Goal: Find specific page/section: Find specific page/section

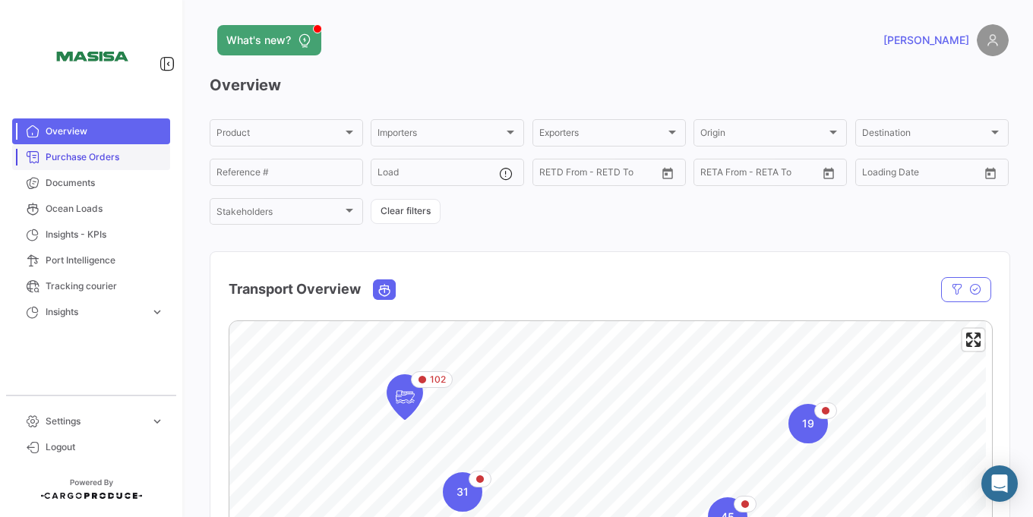
click at [134, 162] on span "Purchase Orders" at bounding box center [105, 157] width 119 height 14
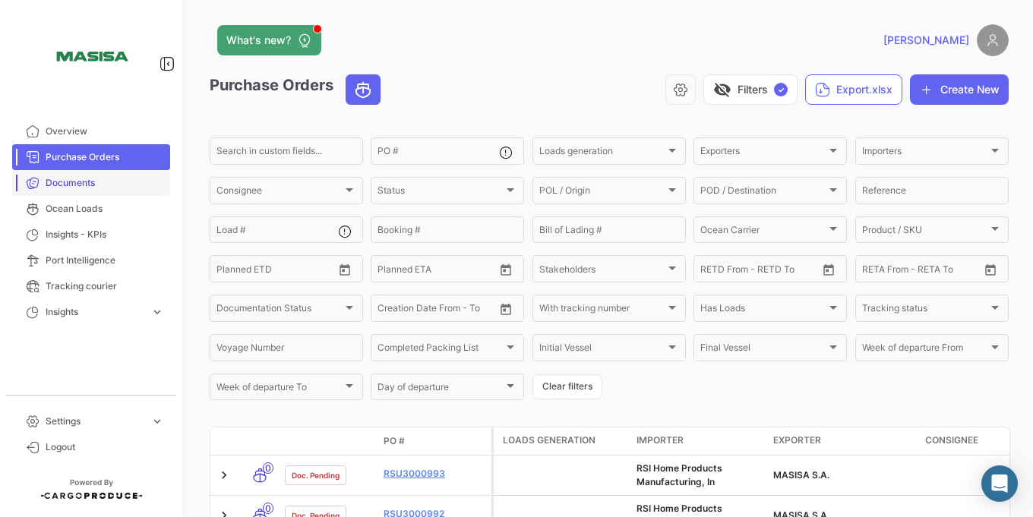
click at [87, 179] on span "Documents" at bounding box center [105, 183] width 119 height 14
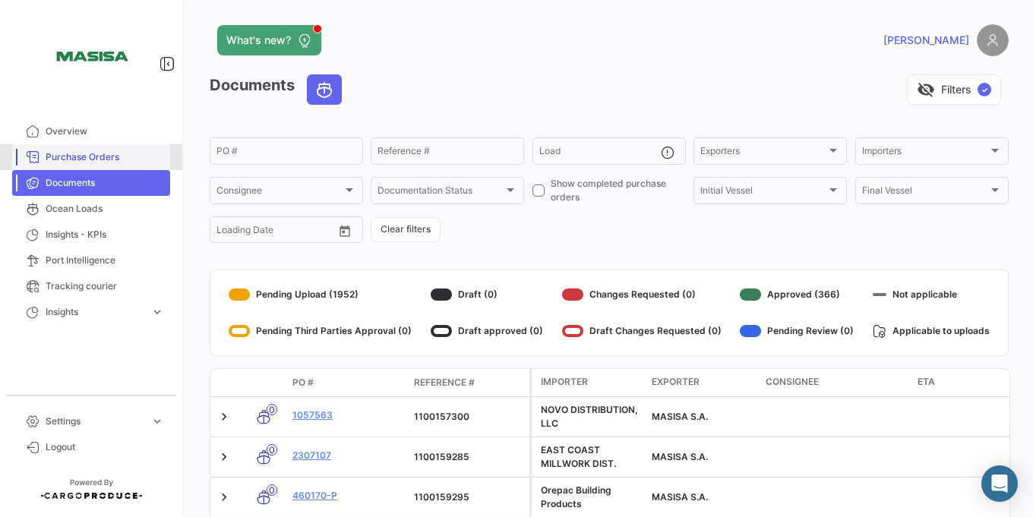
click at [87, 158] on span "Purchase Orders" at bounding box center [105, 157] width 119 height 14
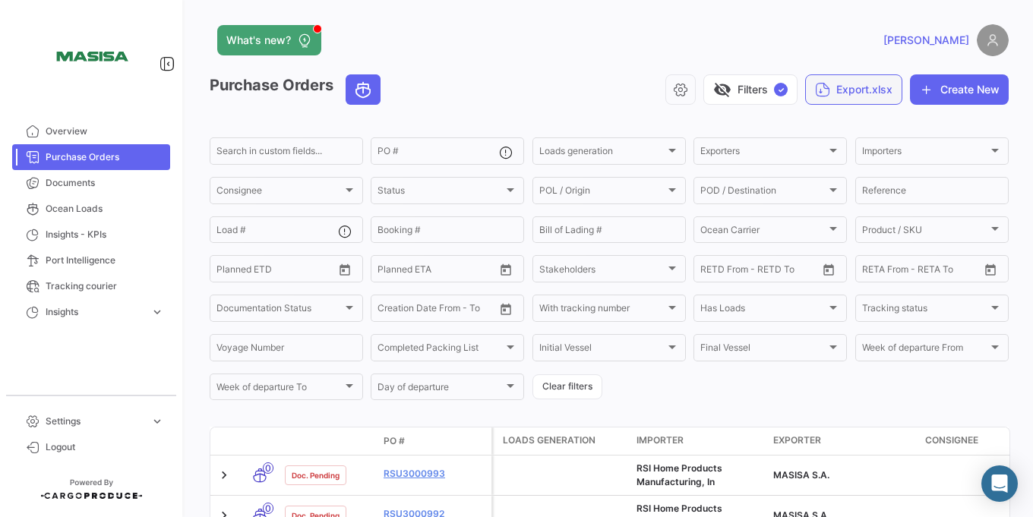
click at [827, 95] on button "Export.xlsx" at bounding box center [853, 89] width 97 height 30
click at [103, 172] on div at bounding box center [516, 258] width 1033 height 517
click at [103, 192] on link "Documents" at bounding box center [91, 183] width 158 height 26
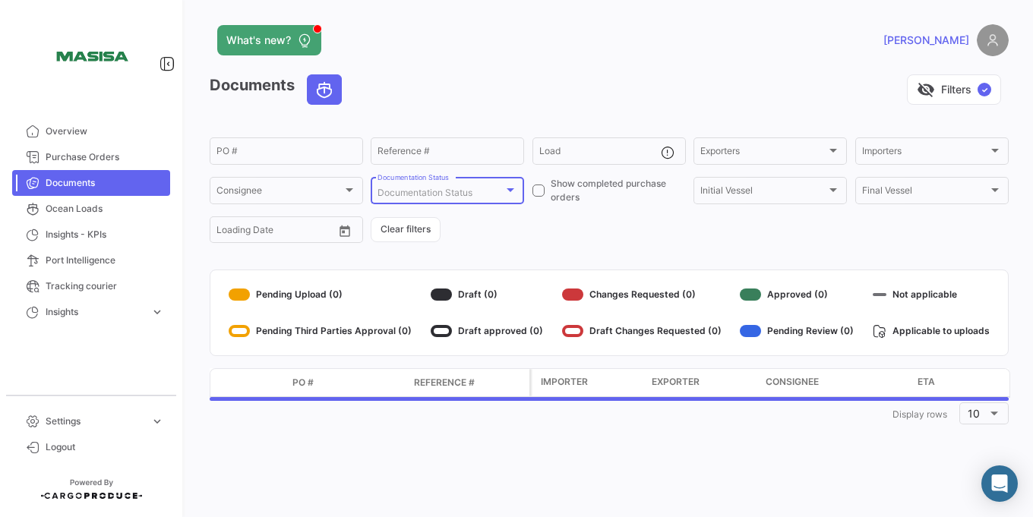
click at [497, 188] on div "Documentation Status" at bounding box center [441, 193] width 126 height 11
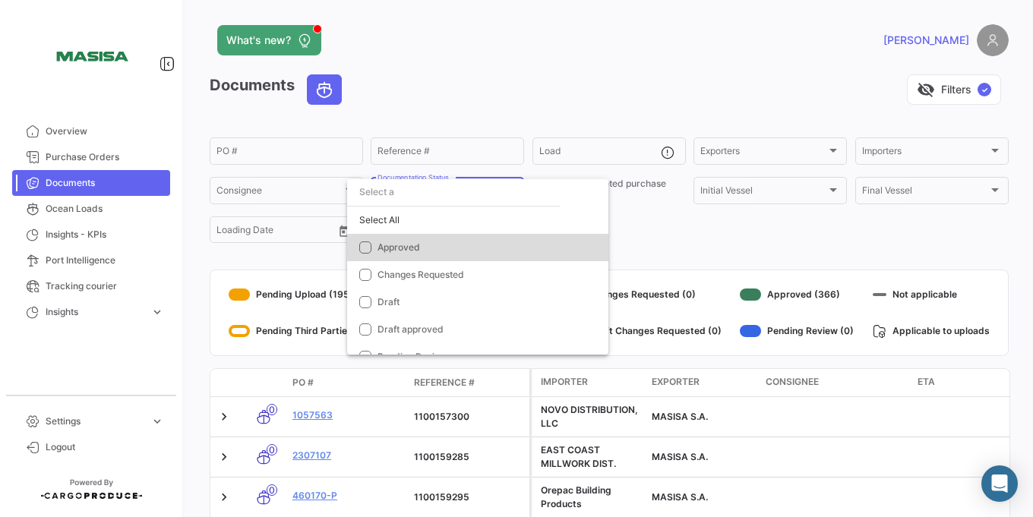
click at [489, 252] on span "Approved" at bounding box center [484, 248] width 213 height 14
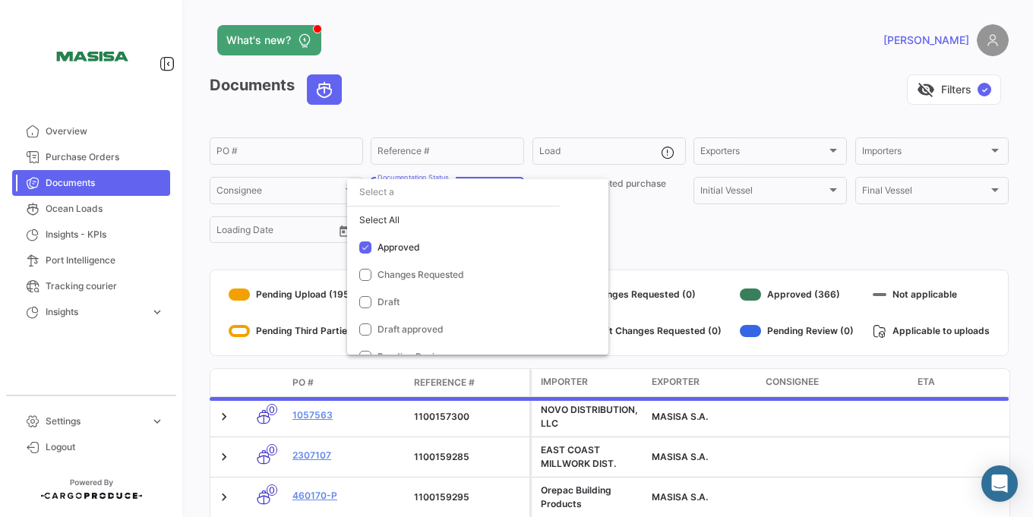
click at [680, 248] on div at bounding box center [516, 258] width 1033 height 517
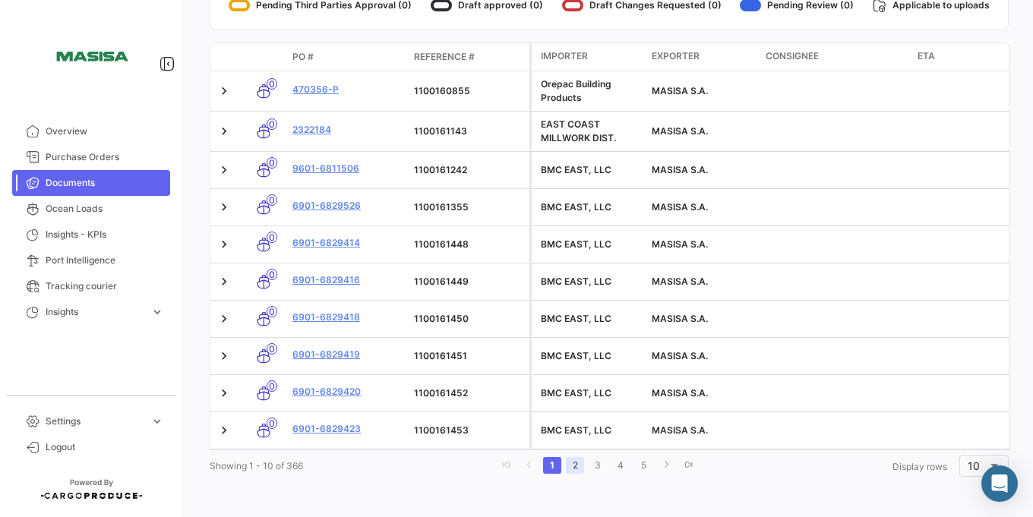
click at [575, 463] on link "2" at bounding box center [575, 465] width 18 height 17
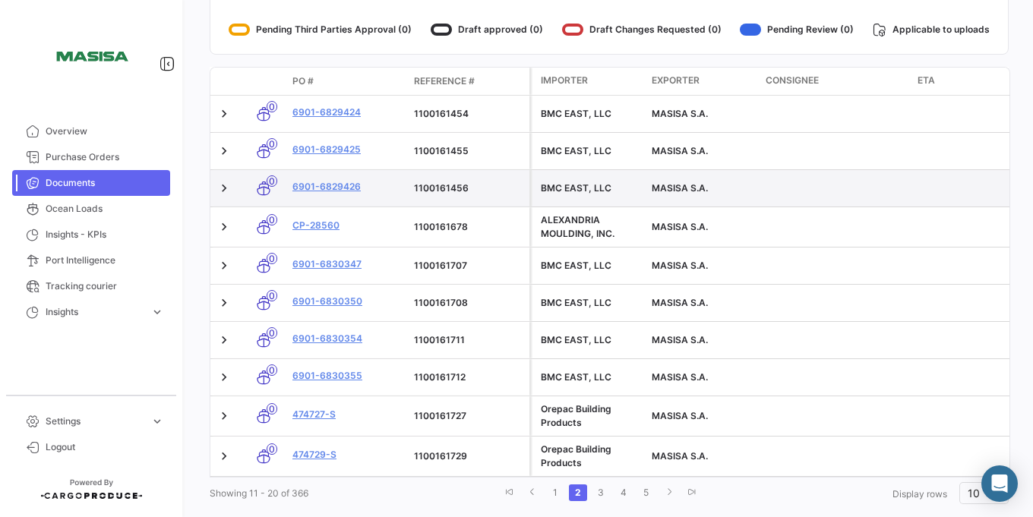
scroll to position [337, 0]
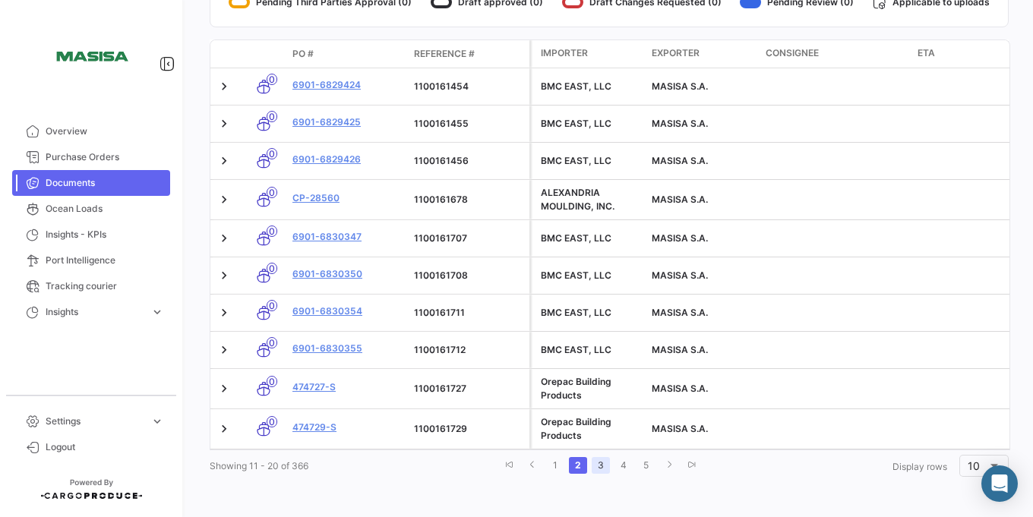
click at [596, 470] on link "3" at bounding box center [601, 465] width 18 height 17
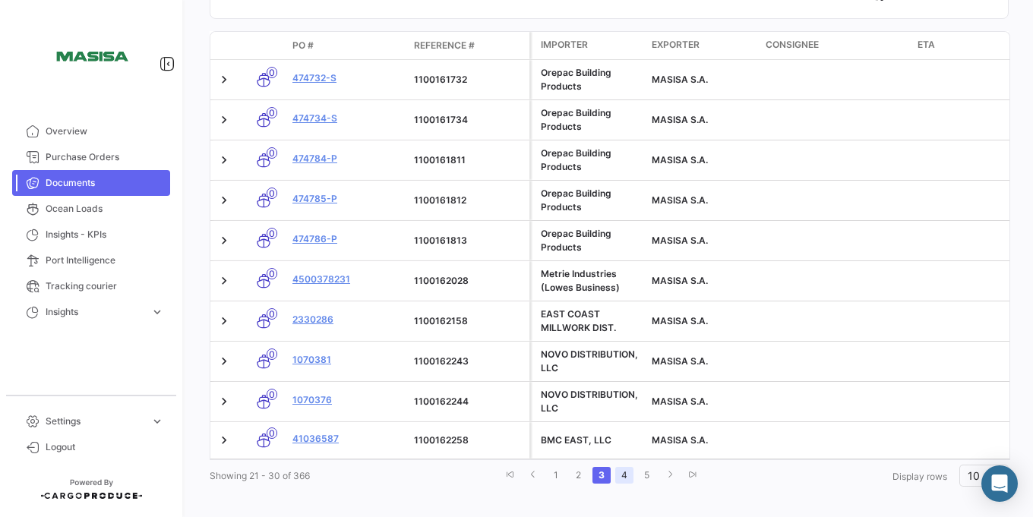
click at [615, 484] on link "4" at bounding box center [624, 475] width 18 height 17
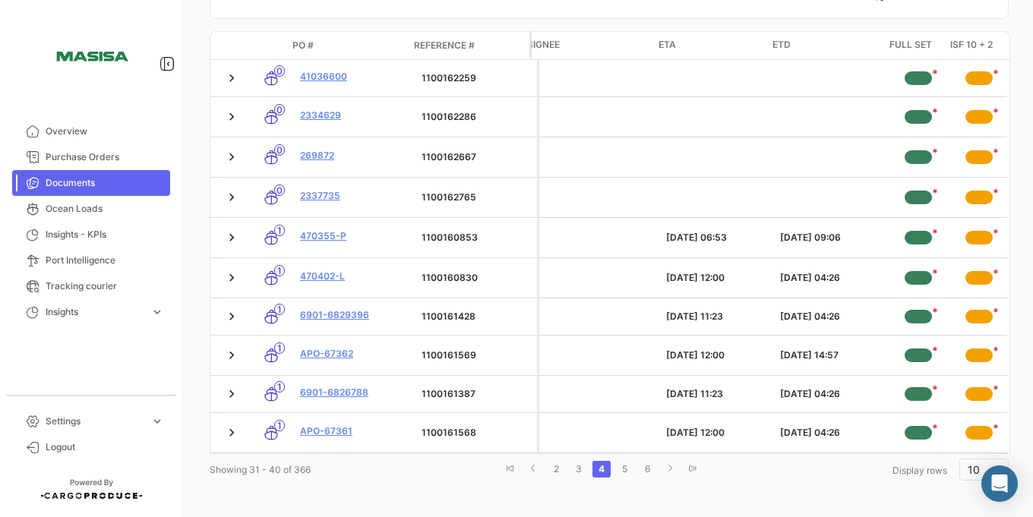
scroll to position [0, 0]
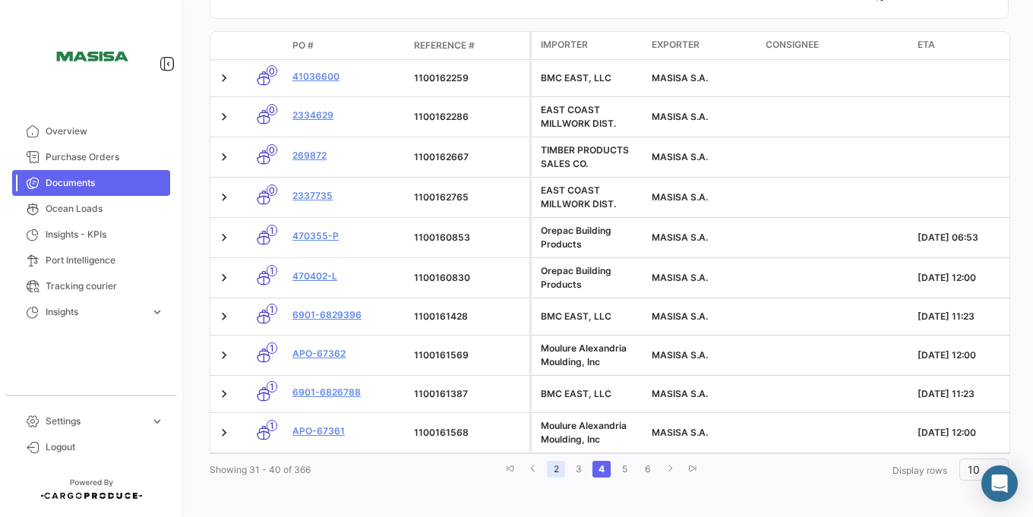
click at [550, 478] on link "2" at bounding box center [556, 469] width 18 height 17
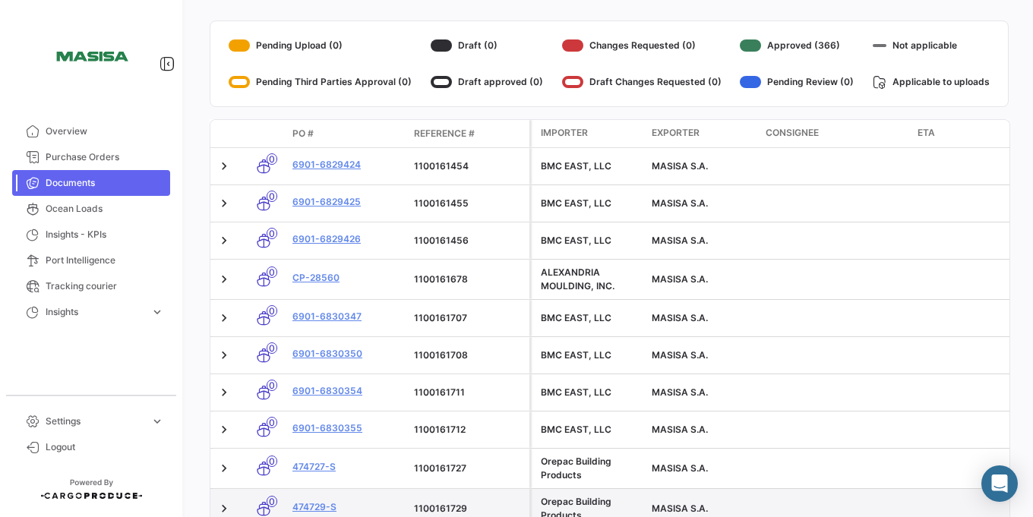
scroll to position [340, 0]
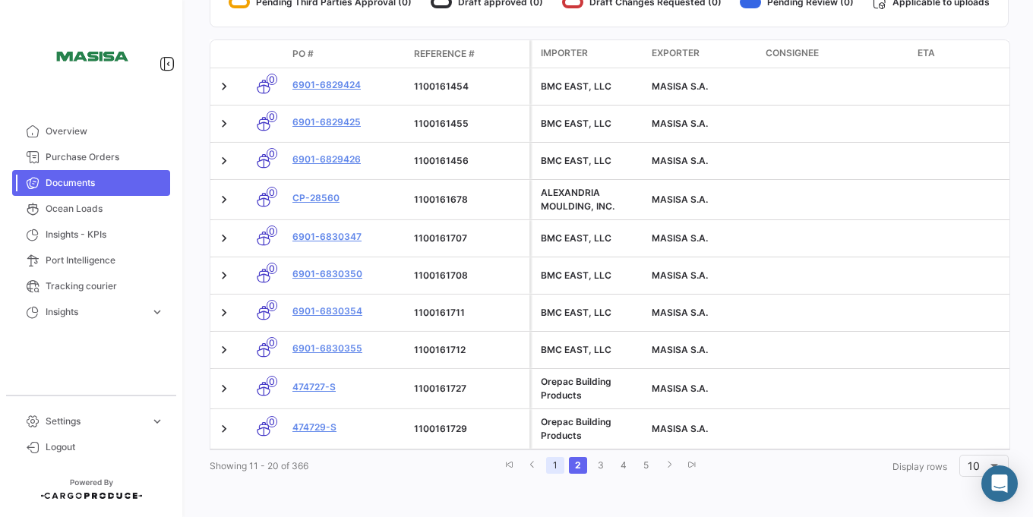
click at [558, 472] on link "1" at bounding box center [555, 465] width 18 height 17
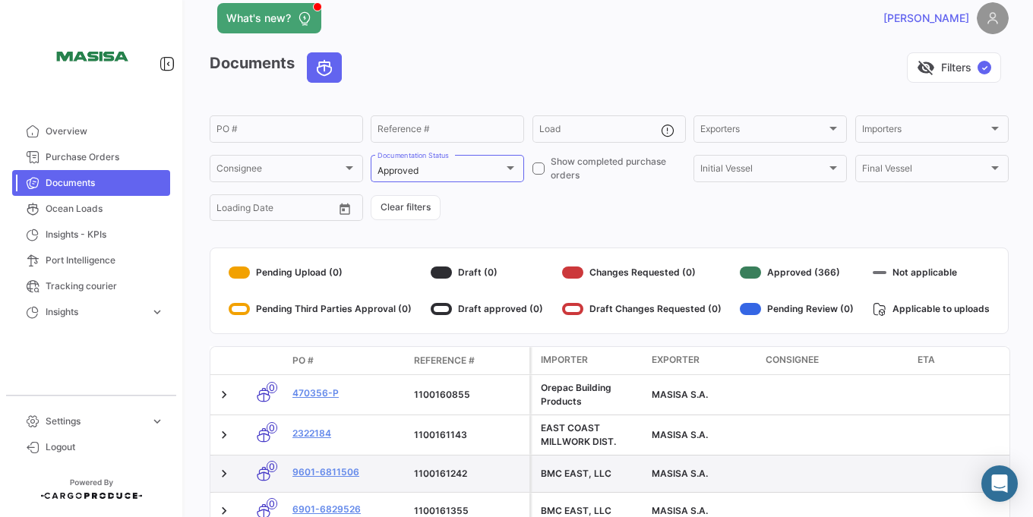
scroll to position [0, 0]
